Goal: Transaction & Acquisition: Download file/media

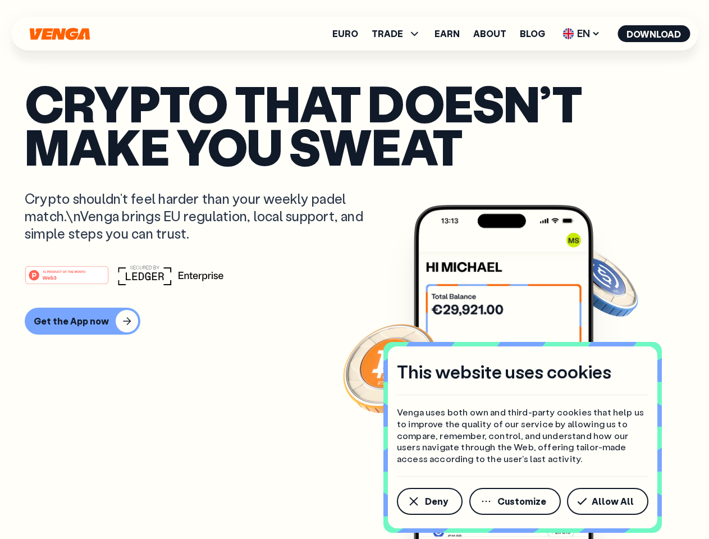
click at [354, 269] on div "#1 PRODUCT OF THE MONTH Web3" at bounding box center [354, 275] width 659 height 20
click at [429, 501] on span "Deny" at bounding box center [436, 501] width 23 height 9
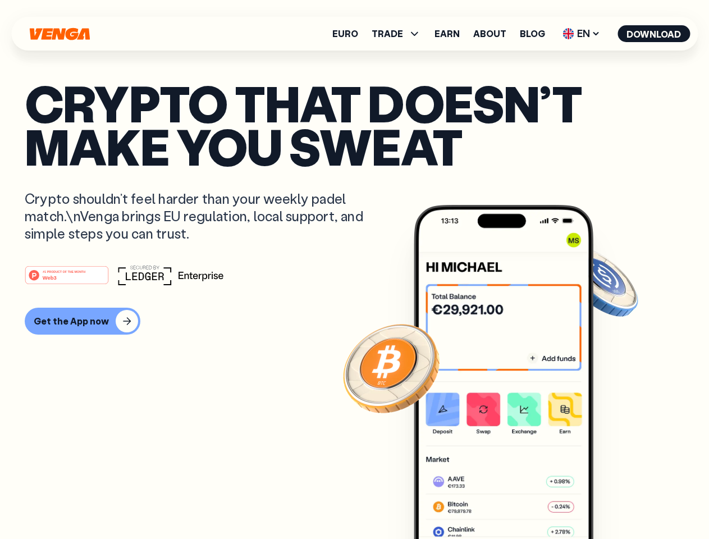
click at [516, 501] on img at bounding box center [504, 393] width 180 height 376
click at [609, 501] on article "Crypto that doesn’t make you sweat Crypto shouldn’t feel harder than your weekl…" at bounding box center [354, 291] width 659 height 421
click at [400, 34] on span "TRADE" at bounding box center [386, 33] width 31 height 9
click at [581, 34] on span "EN" at bounding box center [580, 34] width 45 height 18
click at [654, 34] on button "Download" at bounding box center [653, 33] width 72 height 17
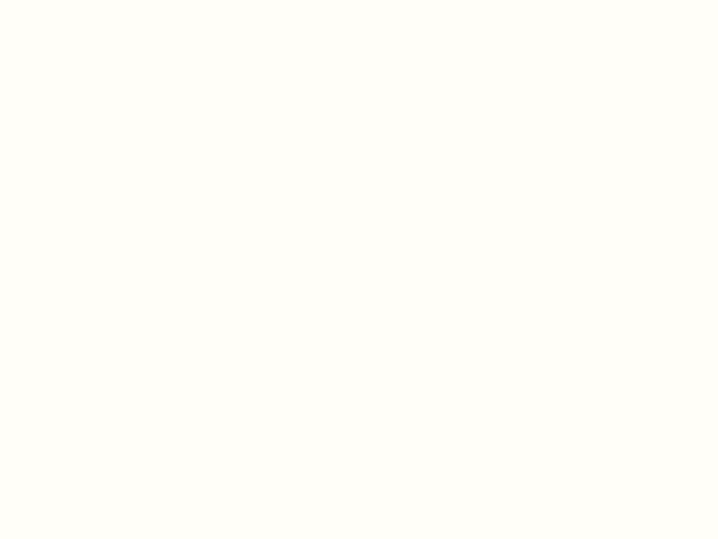
click at [81, 0] on html "This website uses cookies Venga uses both own and third-party cookies that help…" at bounding box center [359, 0] width 718 height 0
click at [68, 0] on html "This website uses cookies Venga uses both own and third-party cookies that help…" at bounding box center [359, 0] width 718 height 0
